Goal: Navigation & Orientation: Find specific page/section

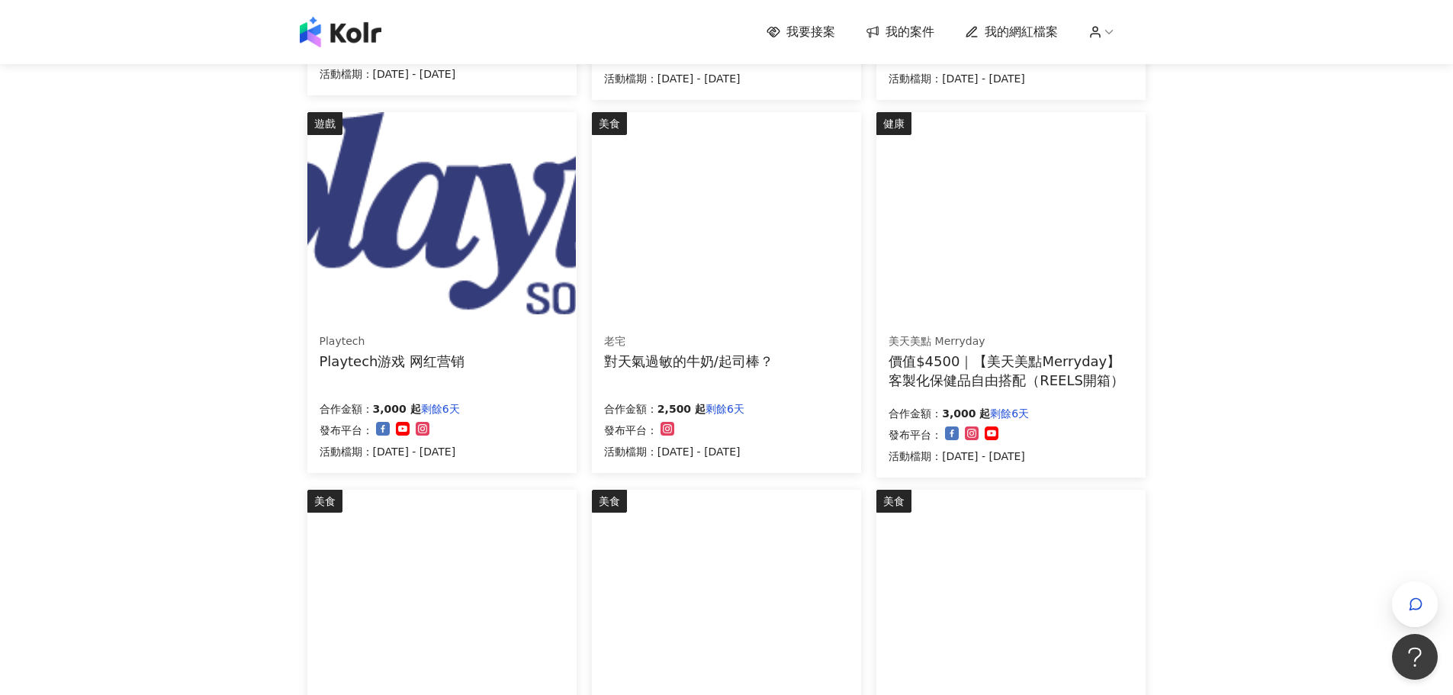
scroll to position [763, 0]
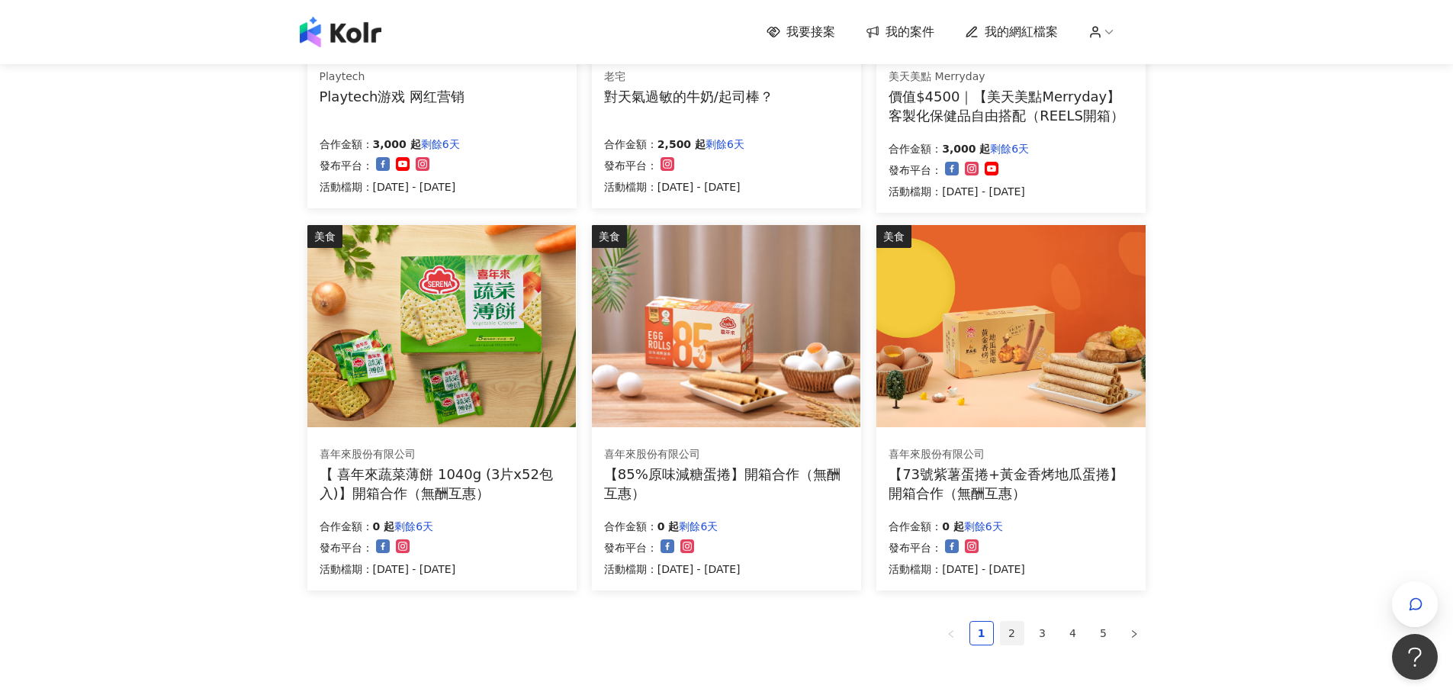
click at [1010, 632] on link "2" at bounding box center [1012, 633] width 23 height 23
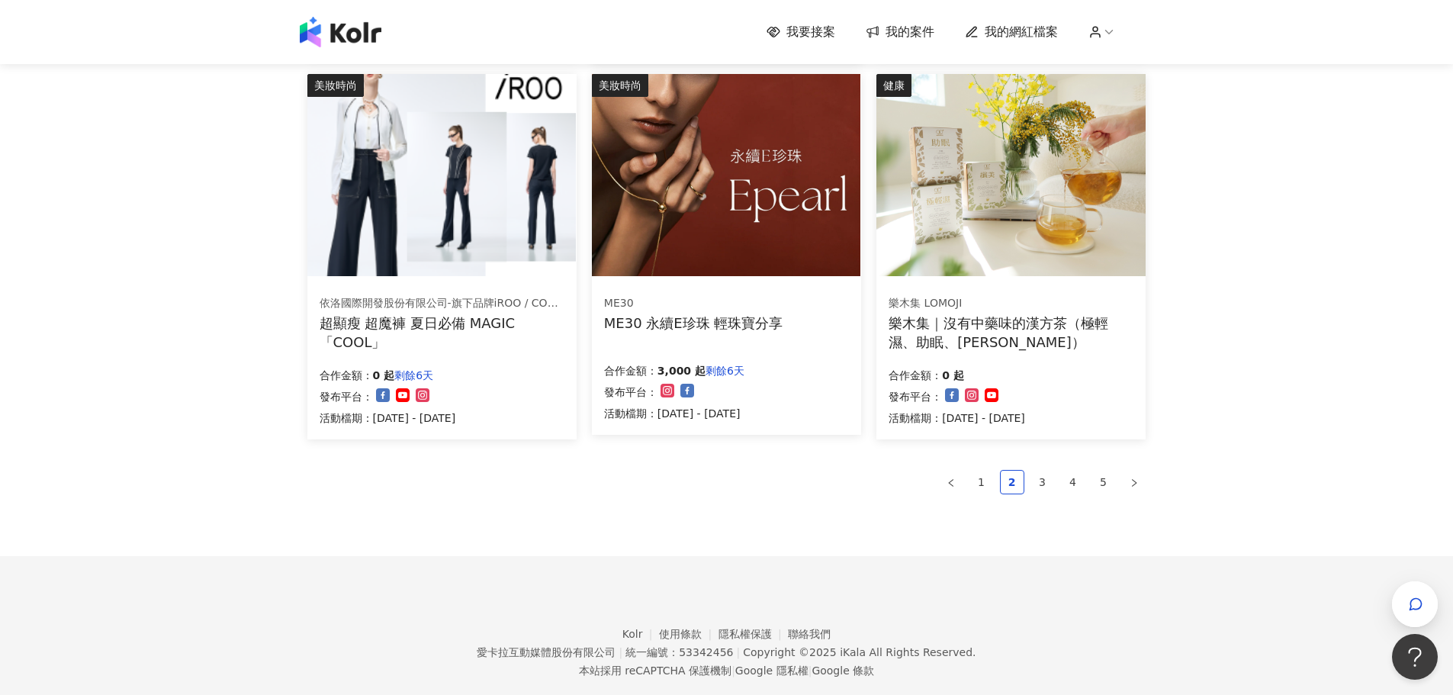
scroll to position [915, 0]
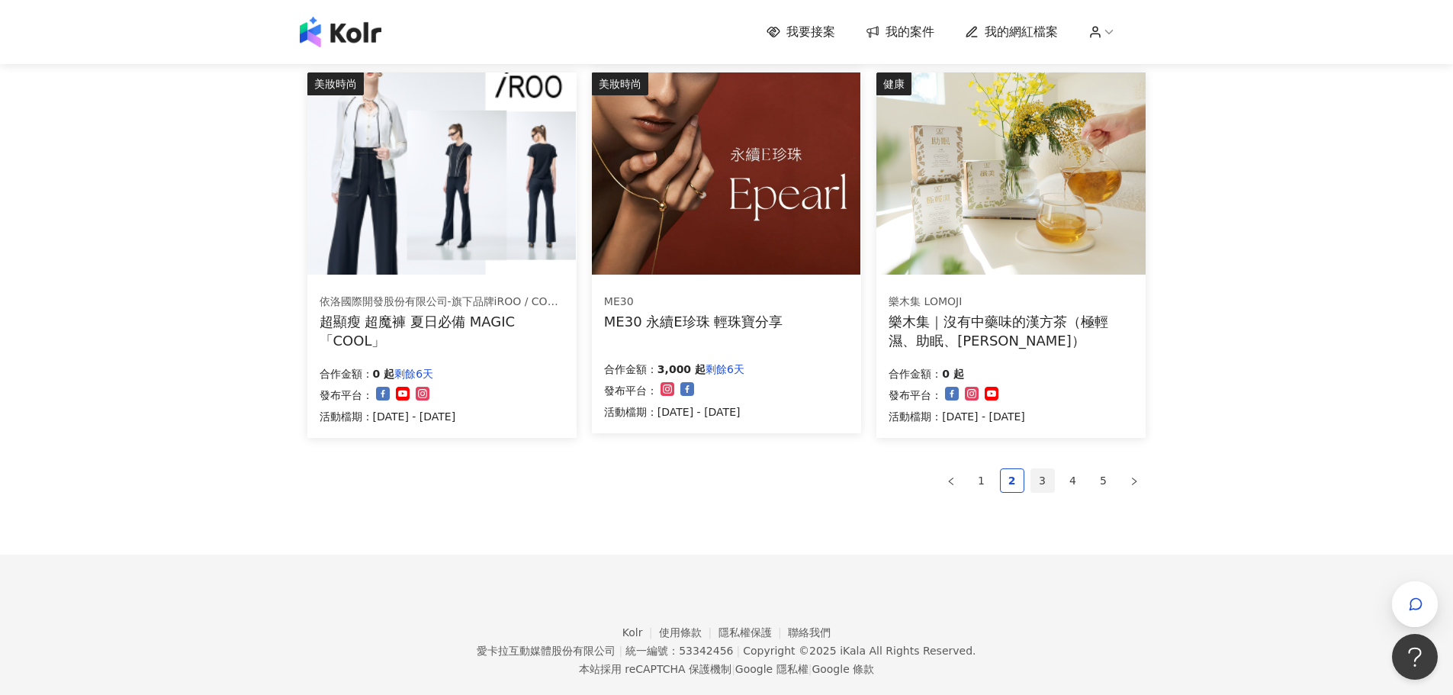
click at [1044, 479] on link "3" at bounding box center [1042, 480] width 23 height 23
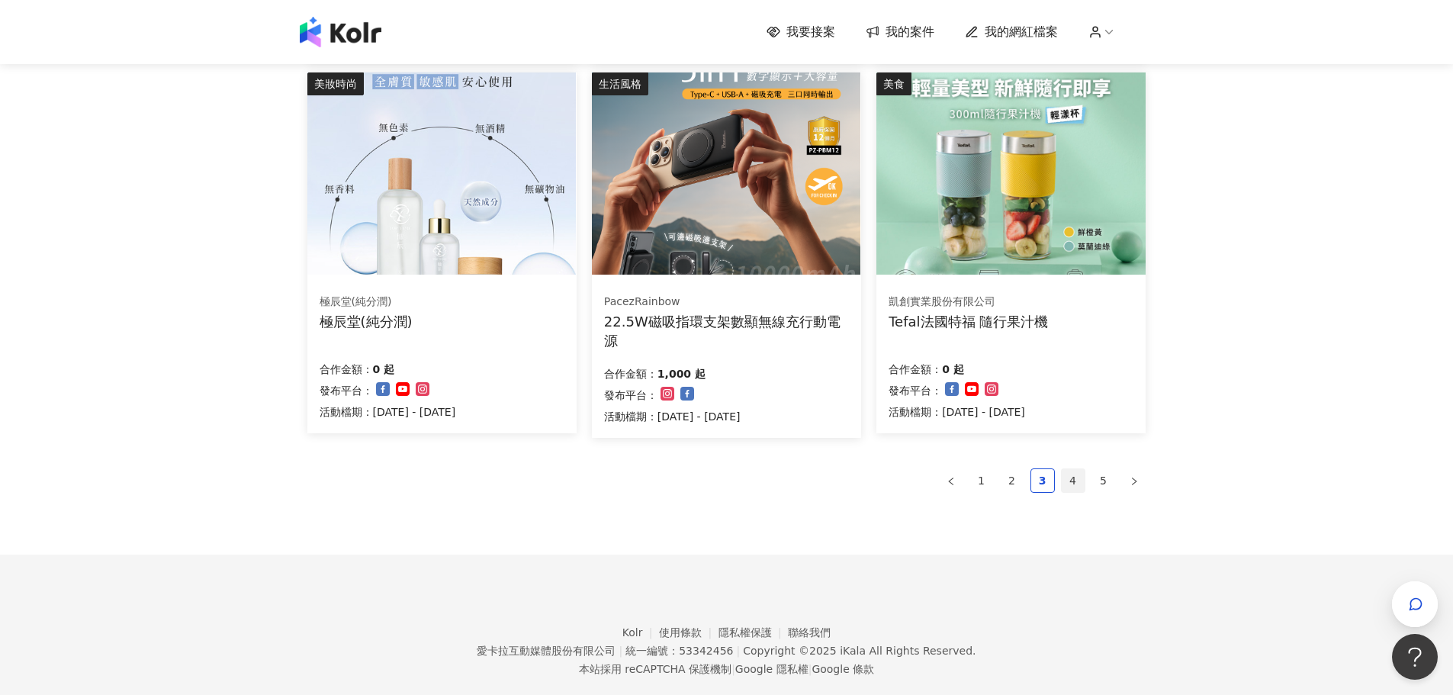
click at [1071, 472] on link "4" at bounding box center [1073, 480] width 23 height 23
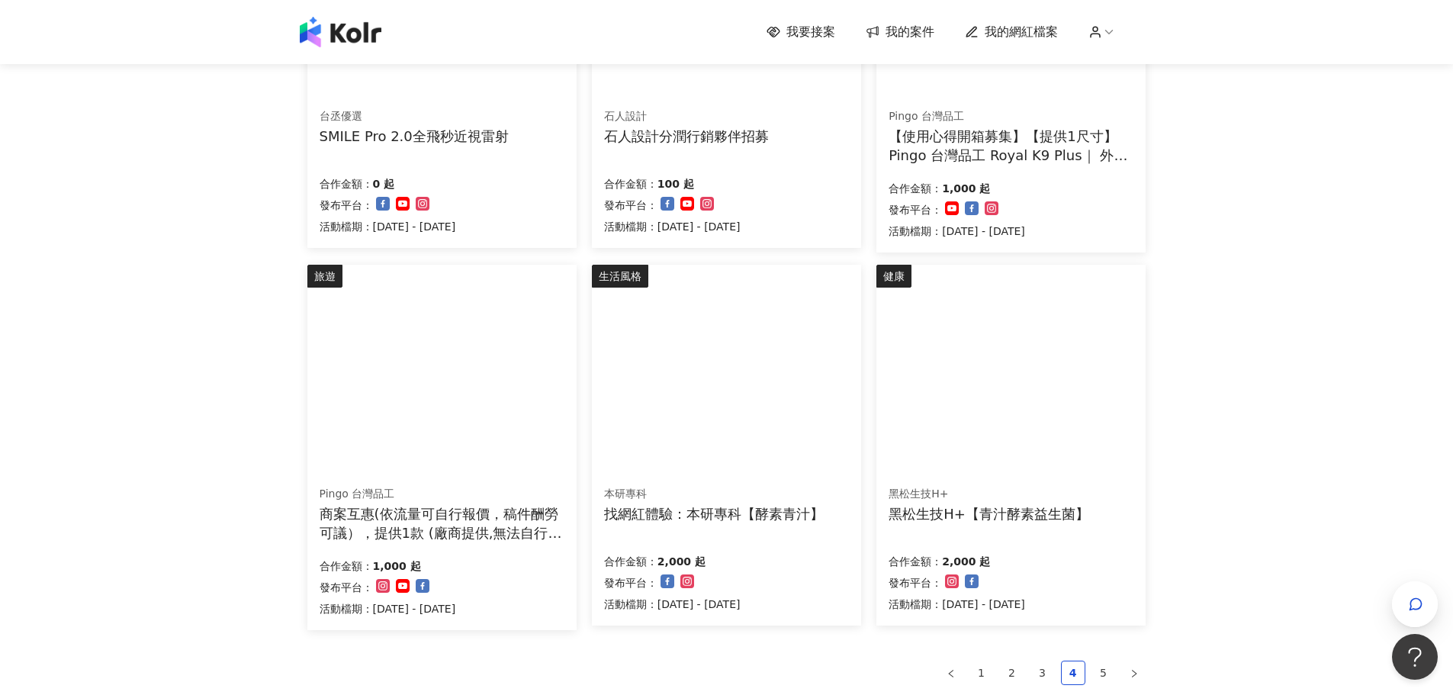
scroll to position [763, 0]
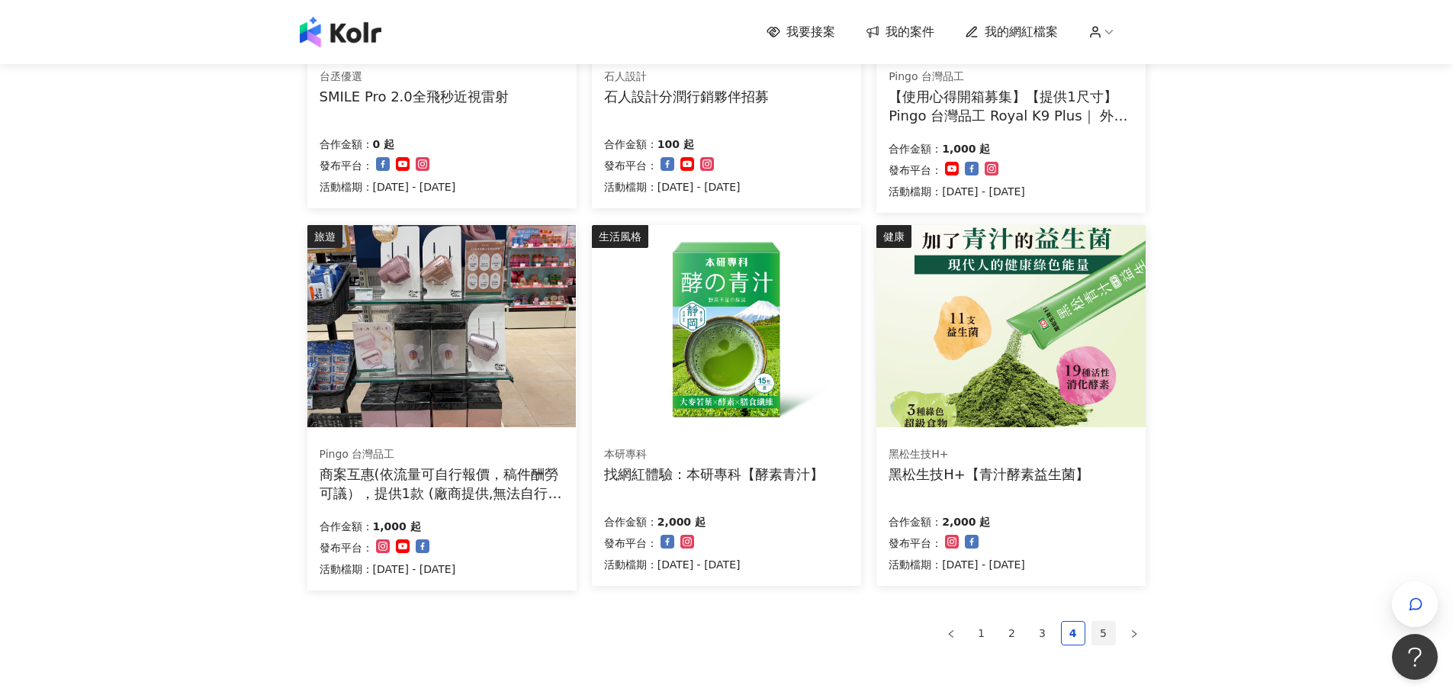
click at [1105, 628] on link "5" at bounding box center [1103, 633] width 23 height 23
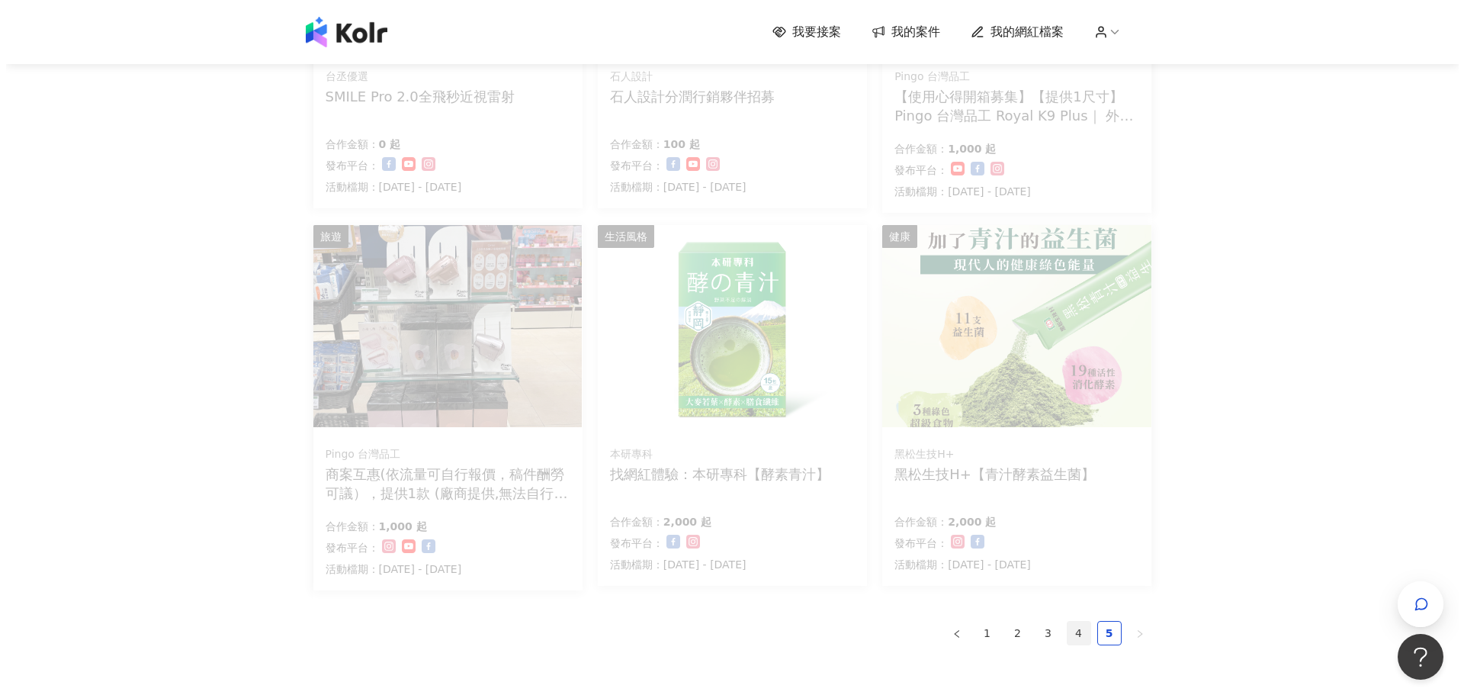
scroll to position [565, 0]
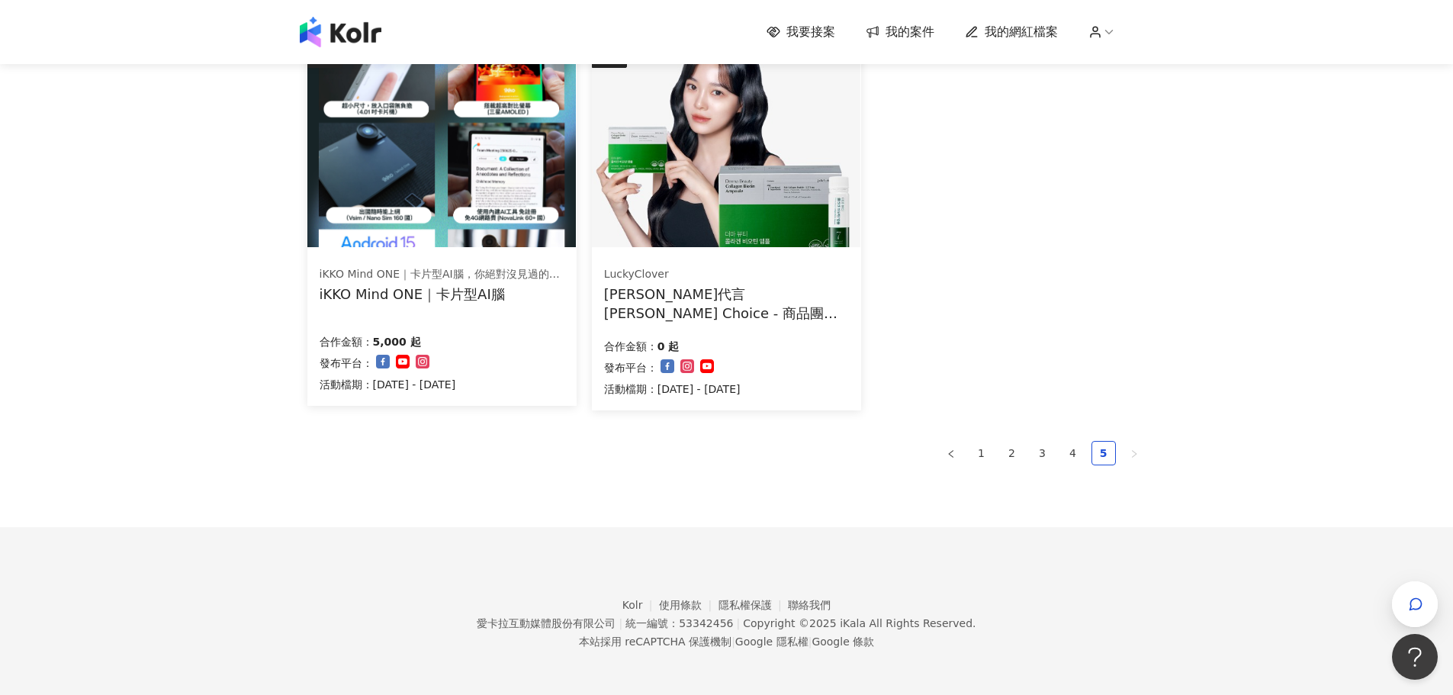
click at [423, 206] on img at bounding box center [441, 146] width 268 height 202
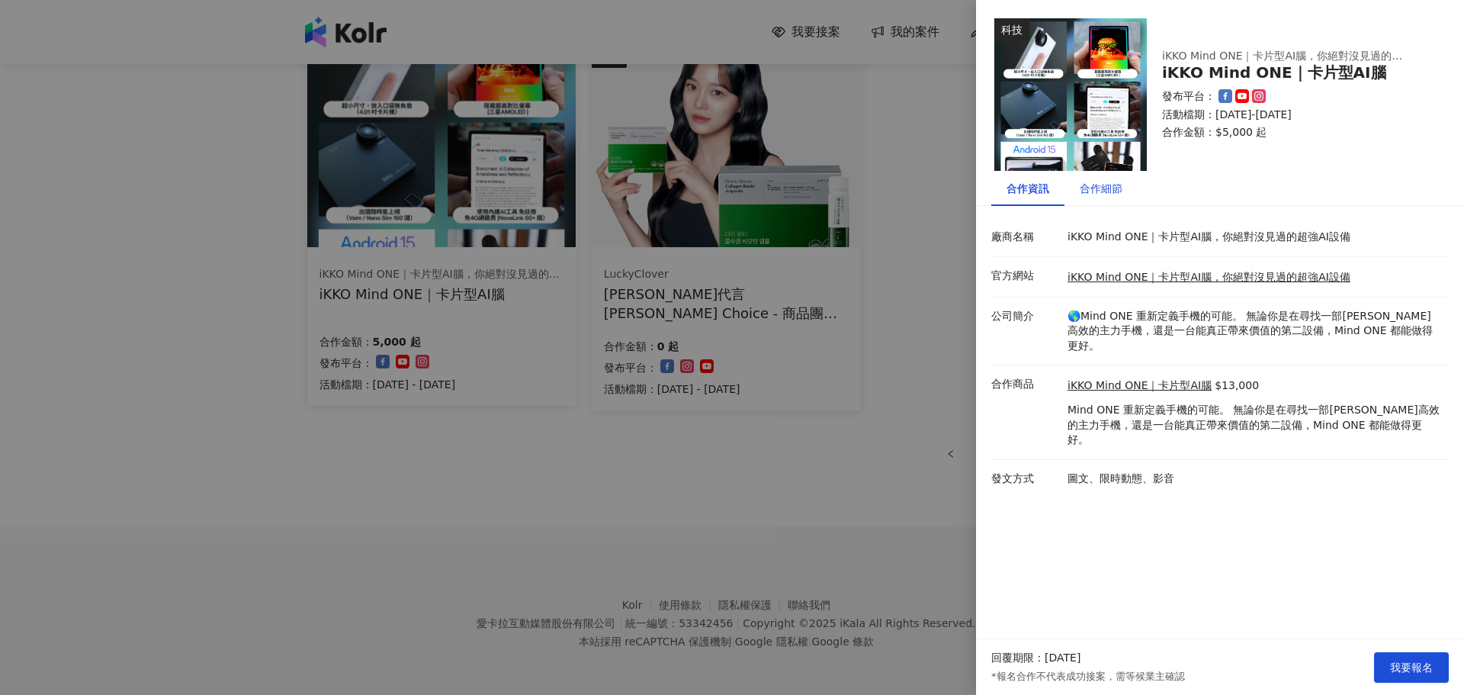
click at [1103, 183] on div "合作細節" at bounding box center [1101, 188] width 43 height 17
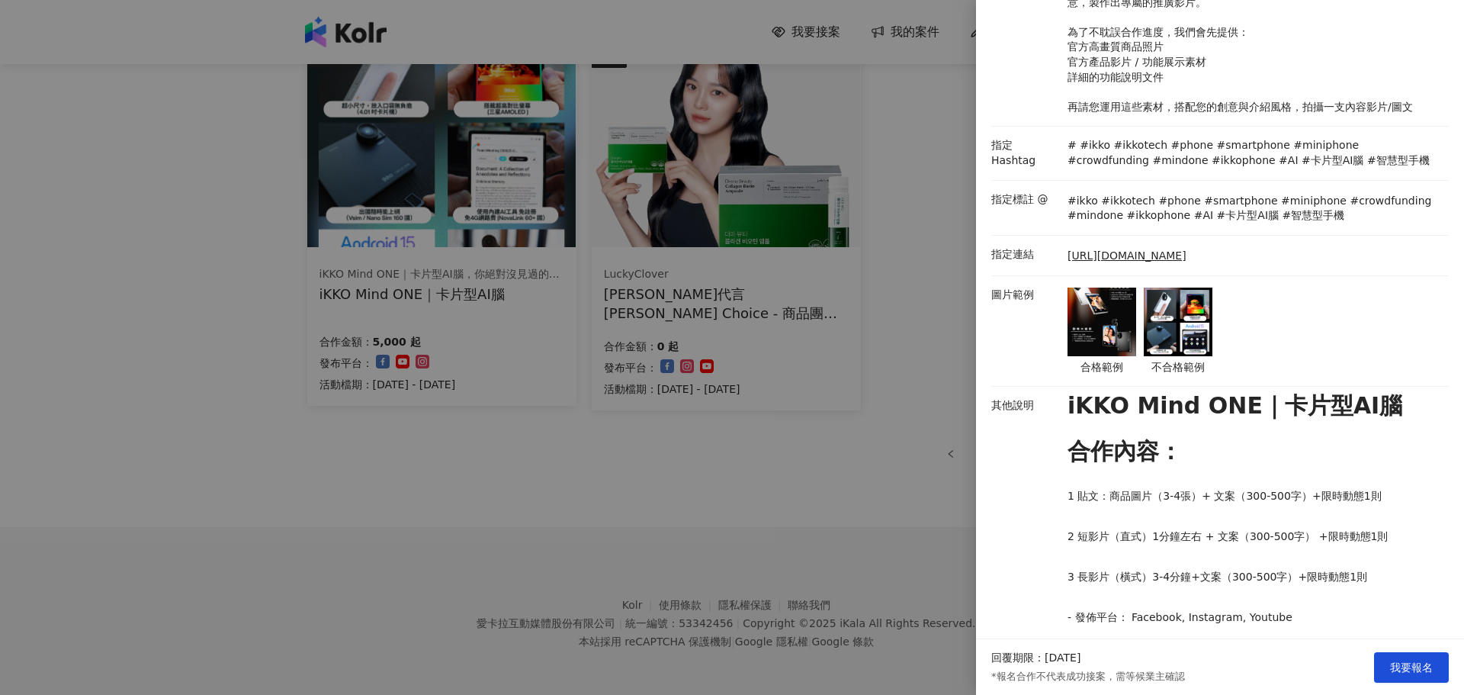
scroll to position [686, 0]
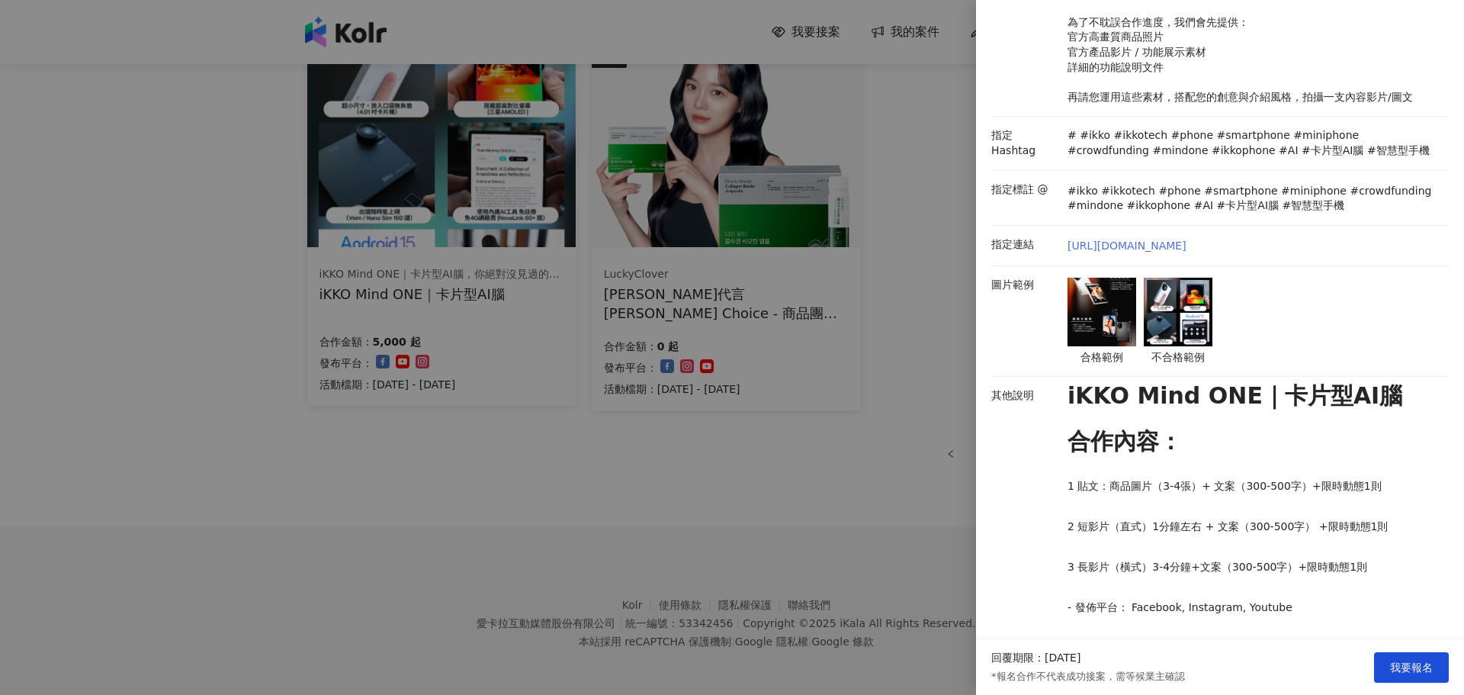
click at [1174, 254] on link "[URL][DOMAIN_NAME]" at bounding box center [1127, 246] width 119 height 15
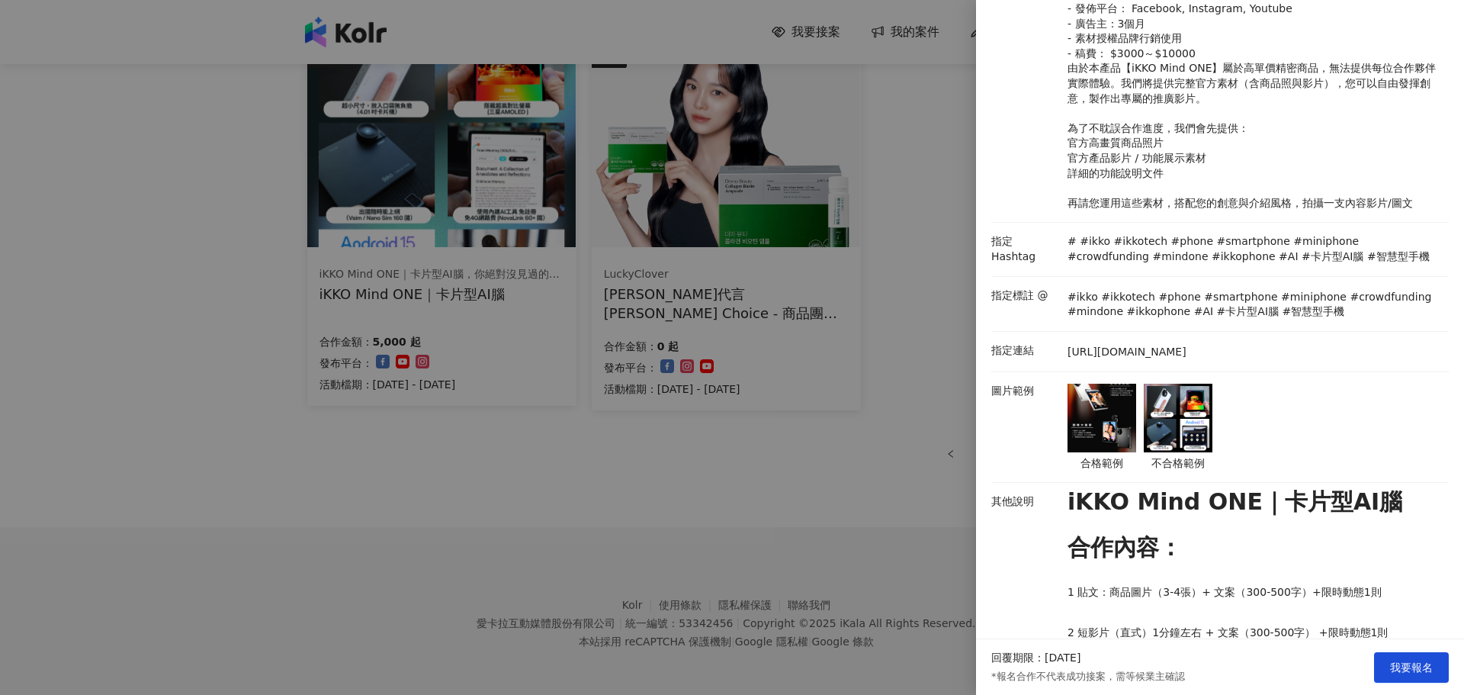
scroll to position [433, 0]
